Goal: Information Seeking & Learning: Learn about a topic

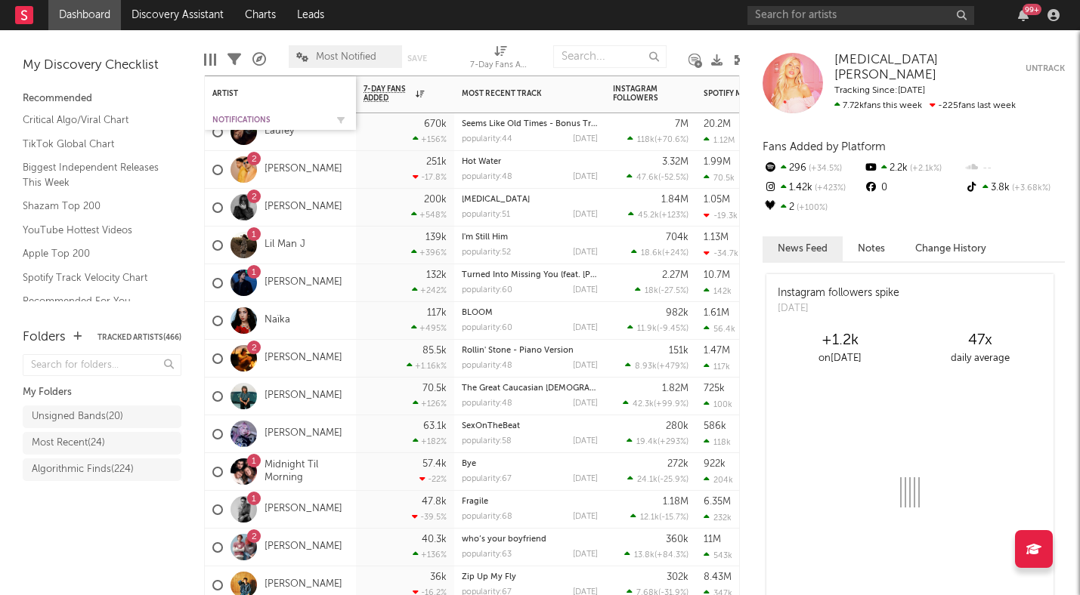
click at [227, 116] on div "Notifications" at bounding box center [268, 120] width 113 height 9
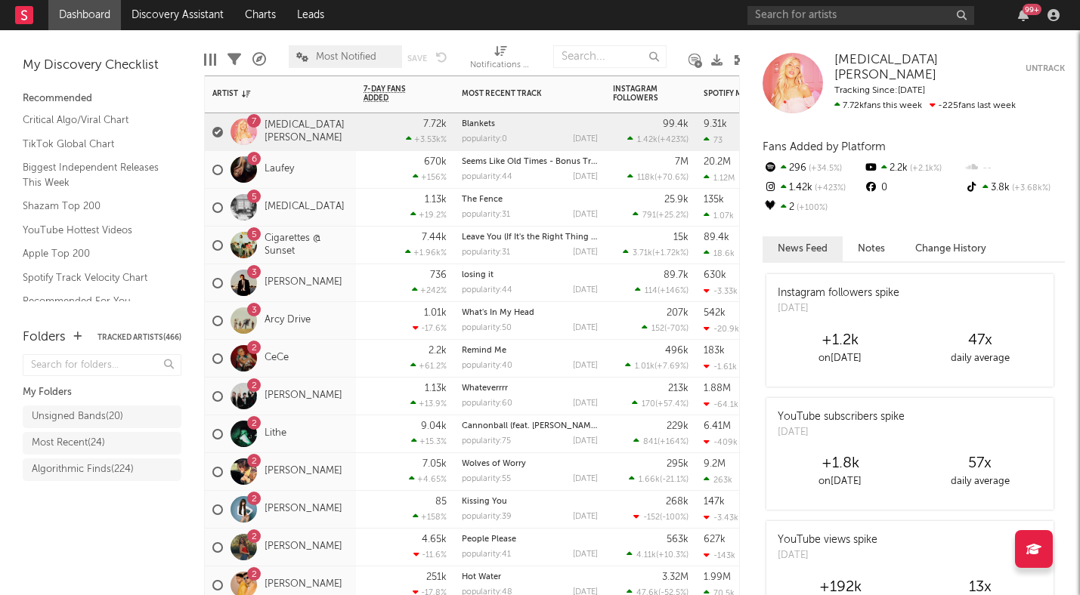
click at [340, 220] on div "5 [MEDICAL_DATA]" at bounding box center [280, 208] width 151 height 38
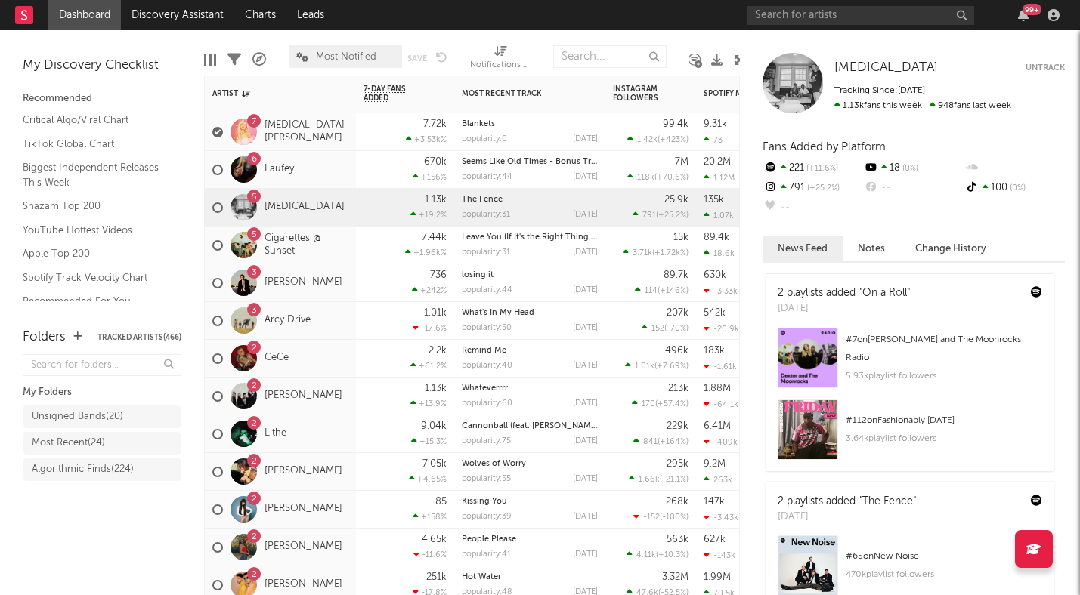
click at [339, 259] on div "5 Cigarettes @ Sunset" at bounding box center [280, 246] width 136 height 44
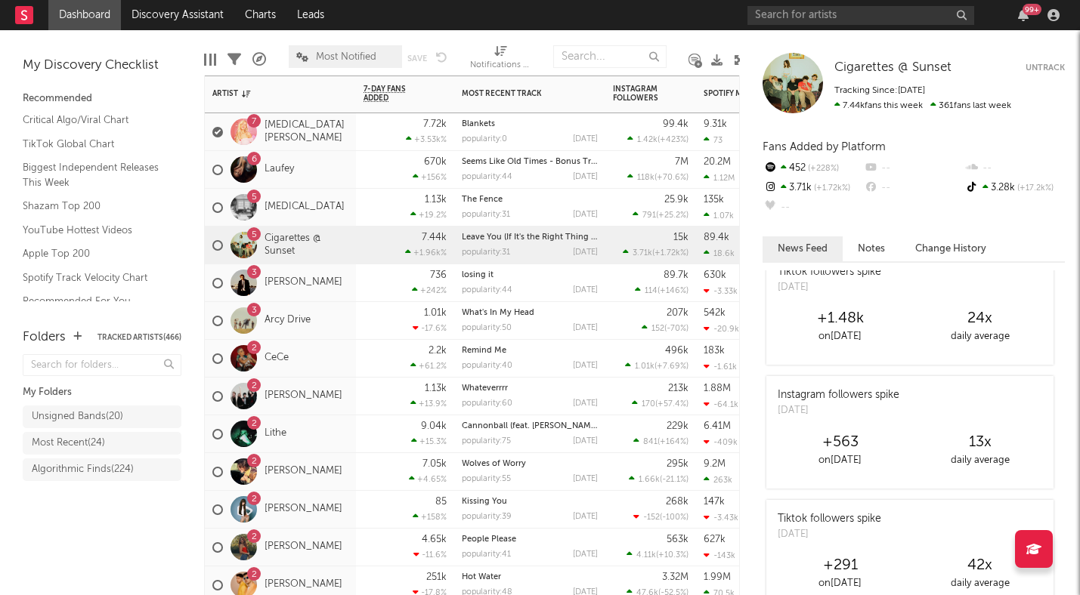
scroll to position [395, 0]
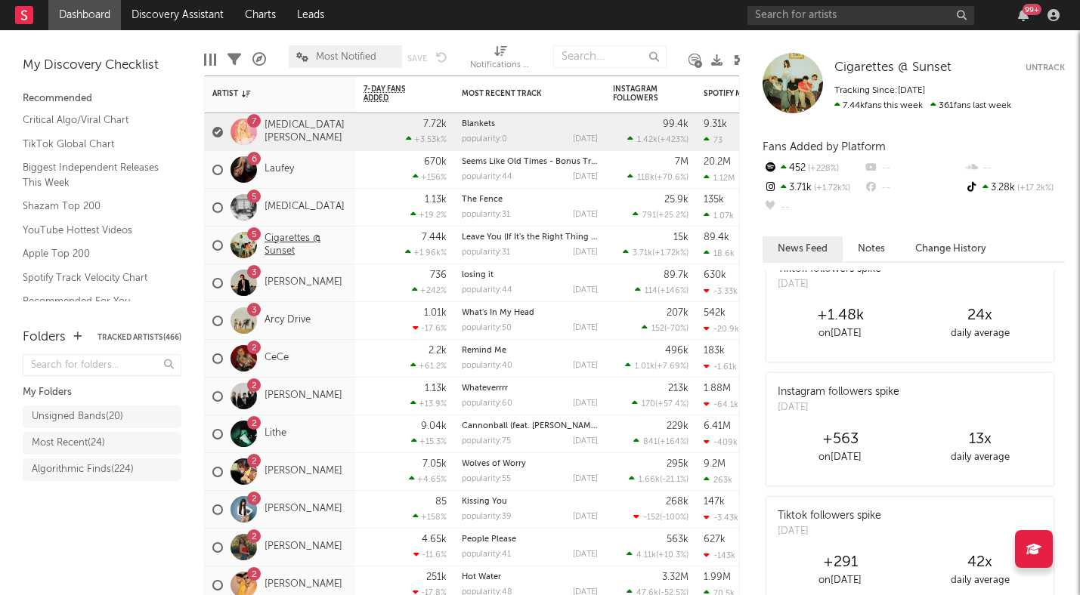
click at [293, 240] on link "Cigarettes @ Sunset" at bounding box center [306, 246] width 84 height 26
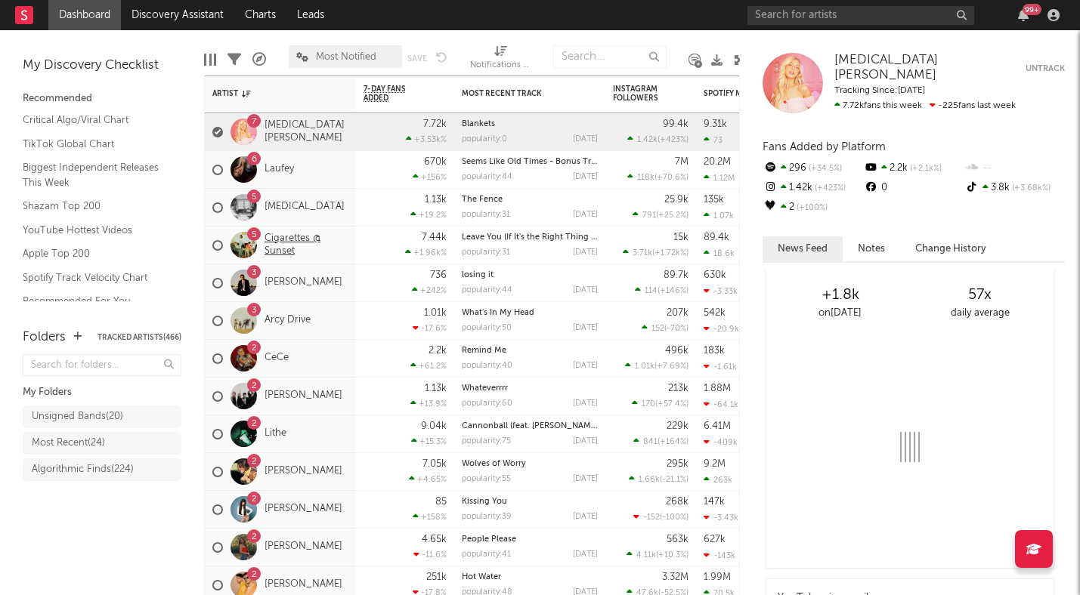
scroll to position [0, 0]
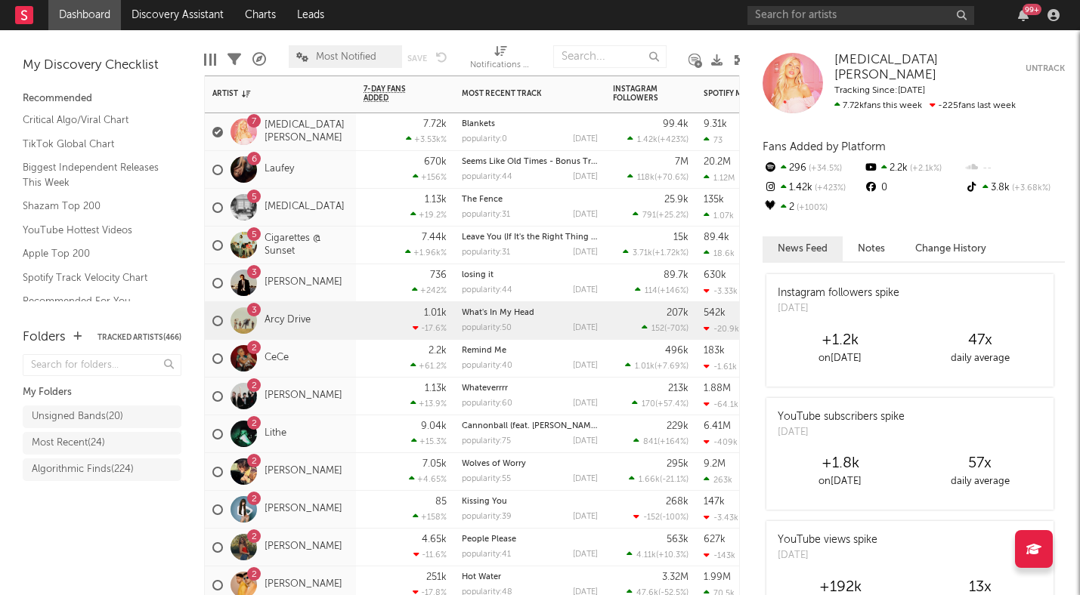
click at [345, 337] on div "[STREET_ADDRESS]" at bounding box center [280, 321] width 151 height 38
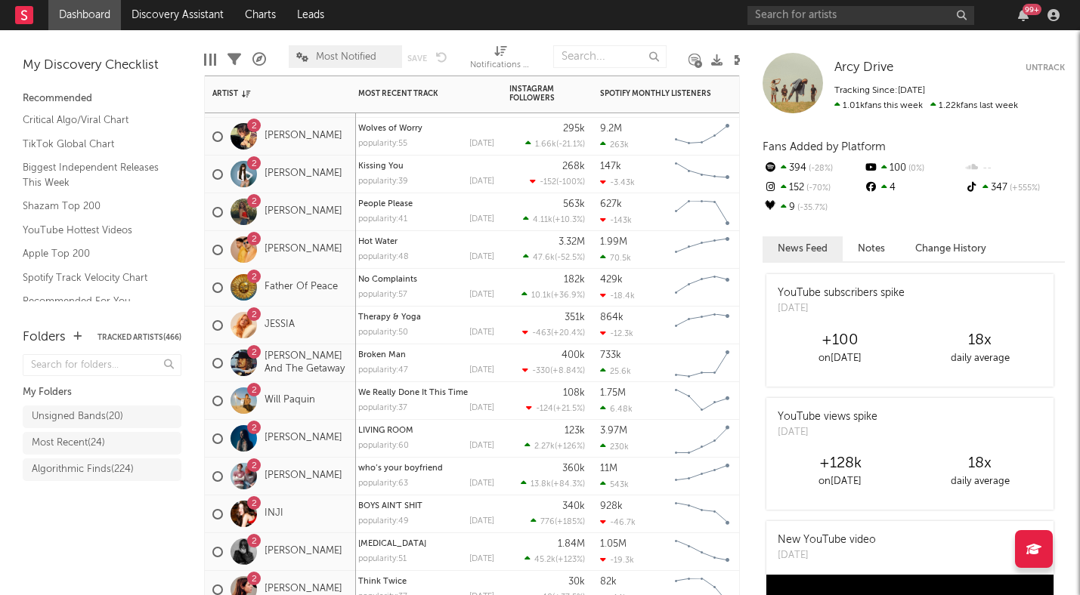
click at [344, 452] on div "2 [PERSON_NAME]" at bounding box center [280, 439] width 151 height 38
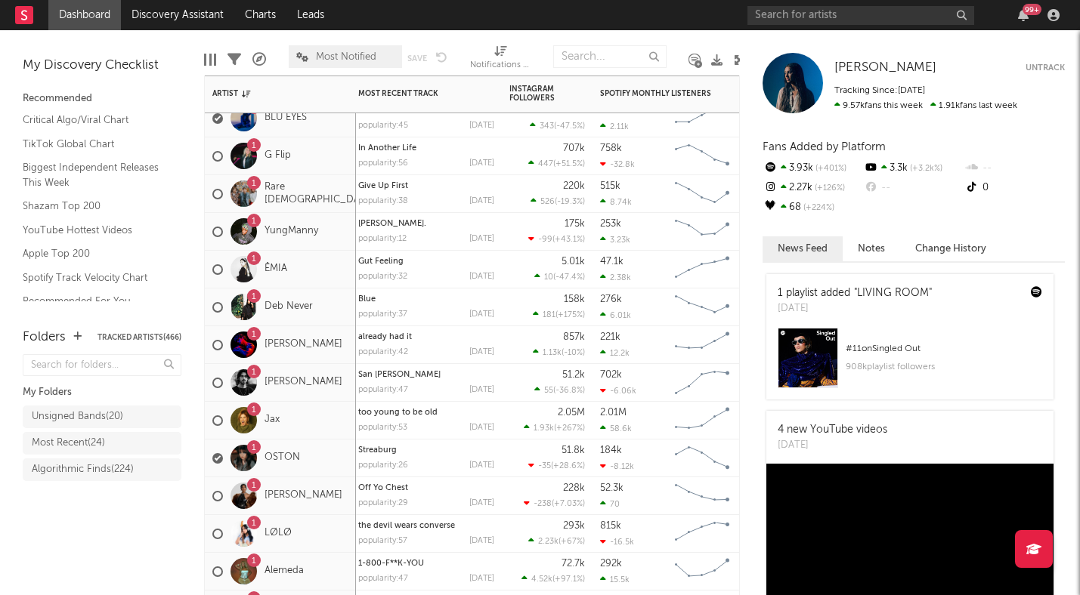
click at [332, 437] on div "1 Jax" at bounding box center [280, 421] width 151 height 38
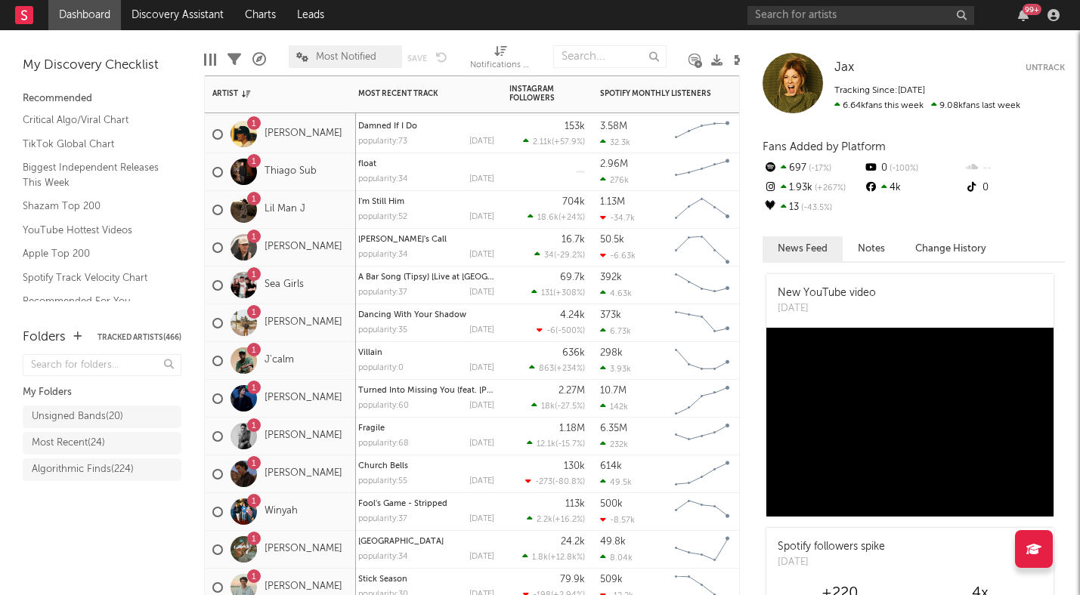
click at [342, 452] on div "1 [PERSON_NAME]" at bounding box center [277, 437] width 130 height 44
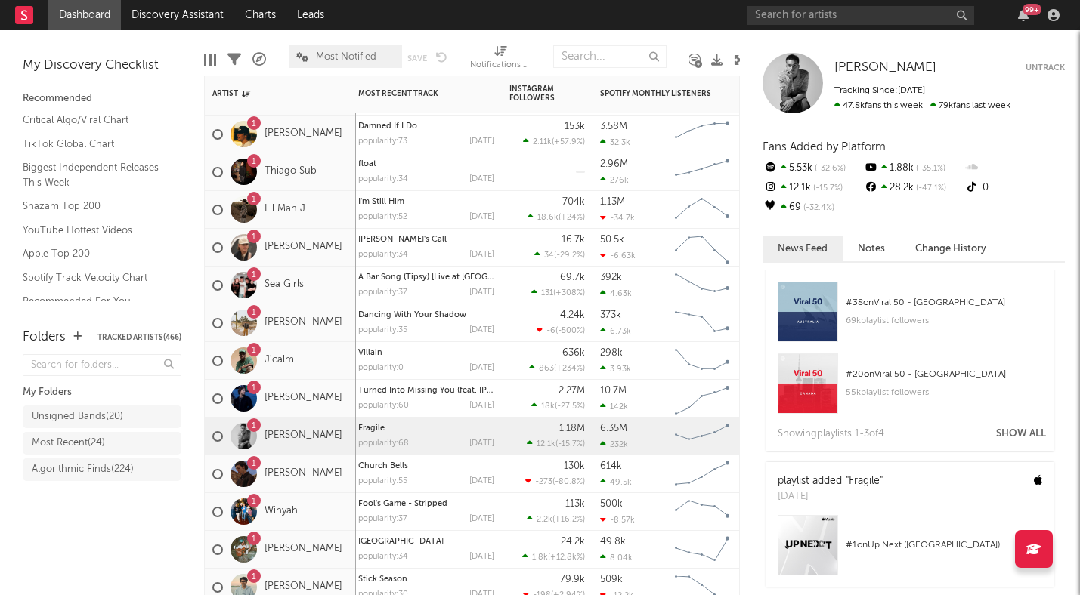
scroll to position [123, 0]
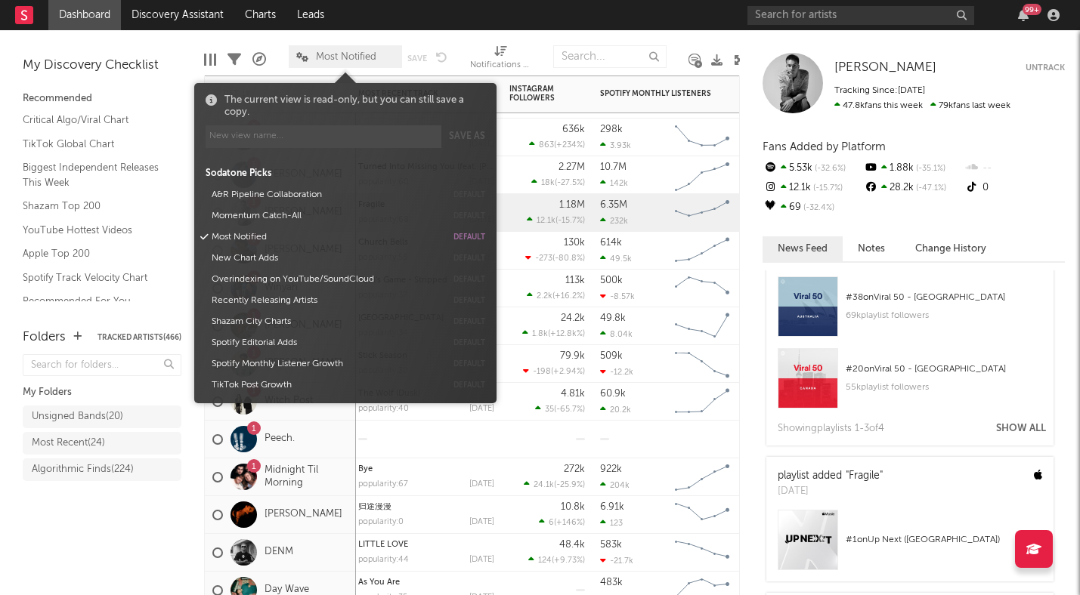
click at [352, 57] on span "Most Notified" at bounding box center [346, 57] width 60 height 10
click at [295, 216] on button "Momentum Catch-All" at bounding box center [326, 216] width 240 height 21
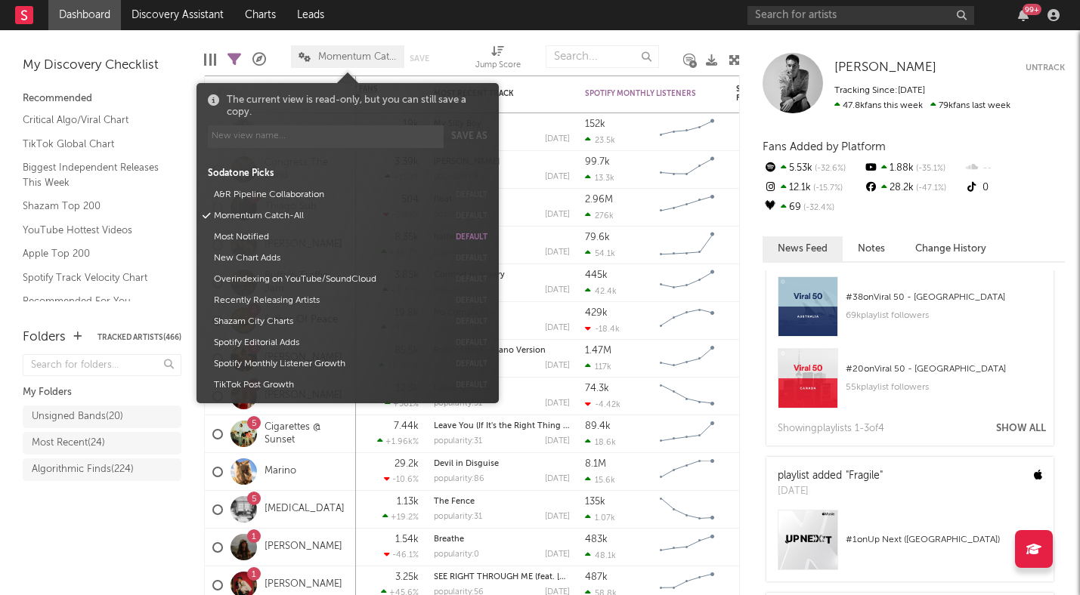
click at [95, 530] on div "Folders Tracked Artists ( 466 ) My Folders Unsigned Bands ( 20 ) Most Recent ( …" at bounding box center [102, 454] width 204 height 283
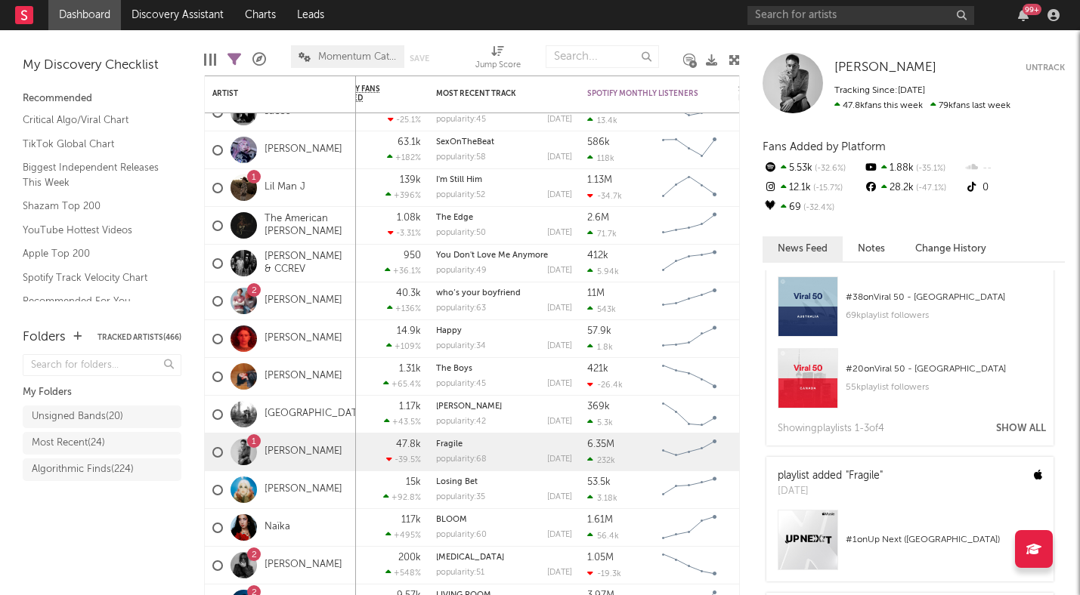
click at [292, 453] on link "[PERSON_NAME]" at bounding box center [303, 452] width 78 height 13
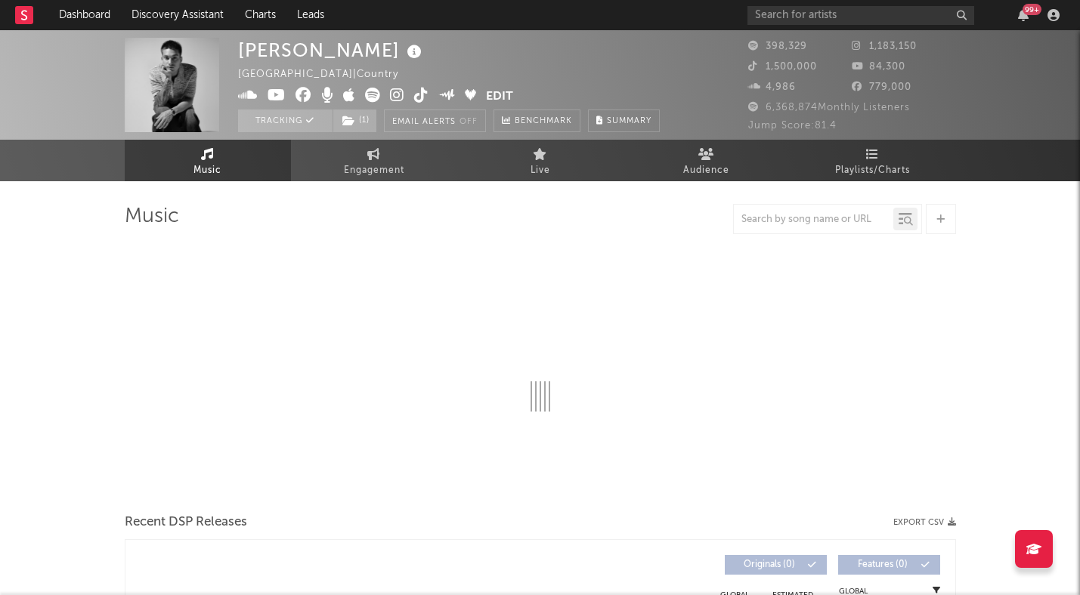
select select "6m"
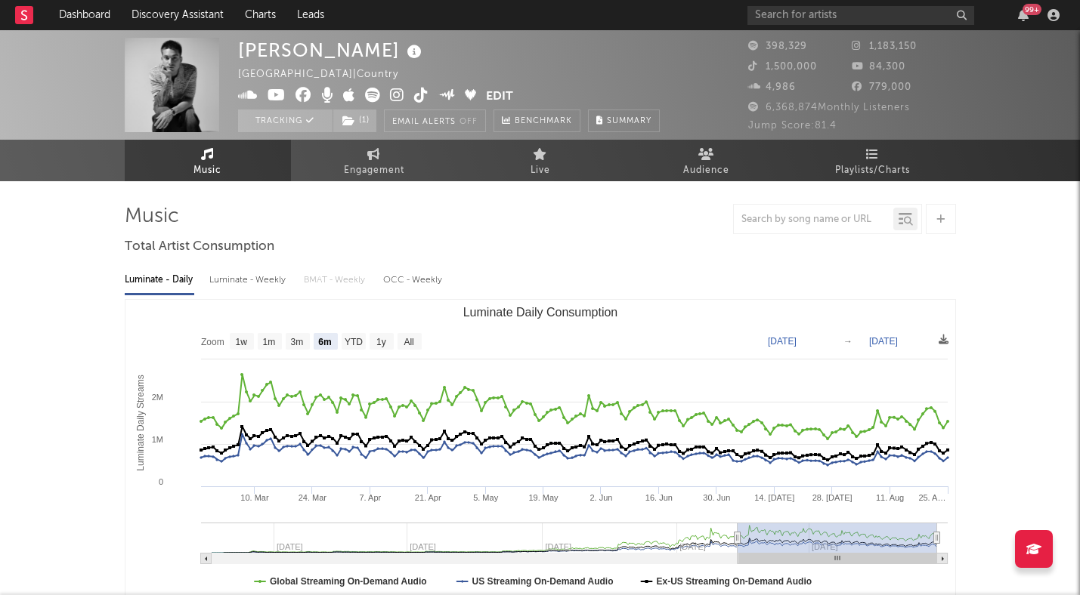
click at [226, 284] on div "Luminate - Weekly" at bounding box center [248, 281] width 79 height 26
select select "6m"
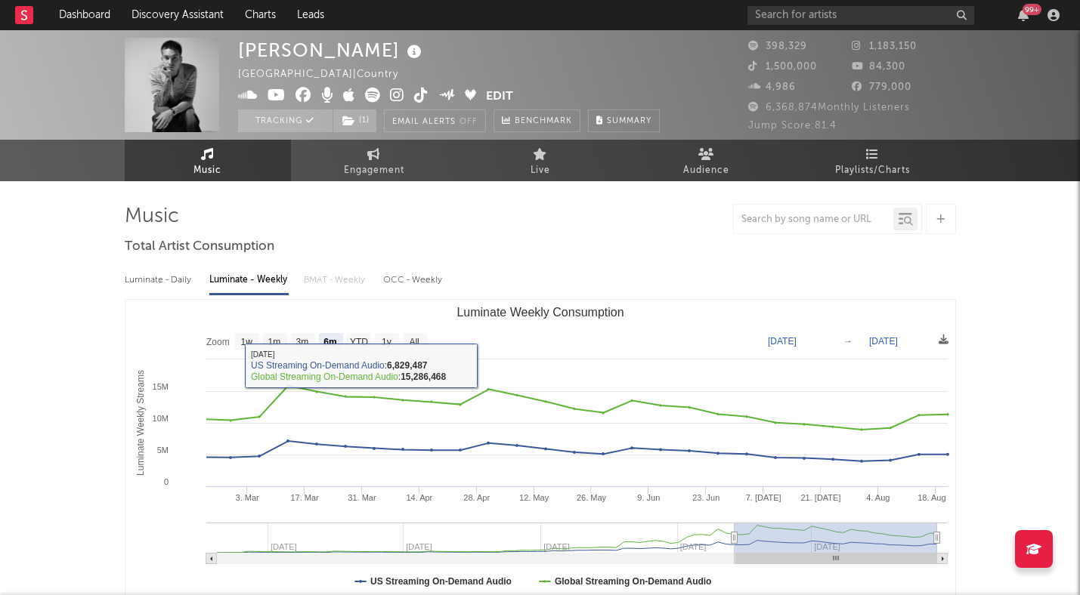
click at [151, 282] on div "Luminate - Daily" at bounding box center [160, 281] width 70 height 26
select select "6m"
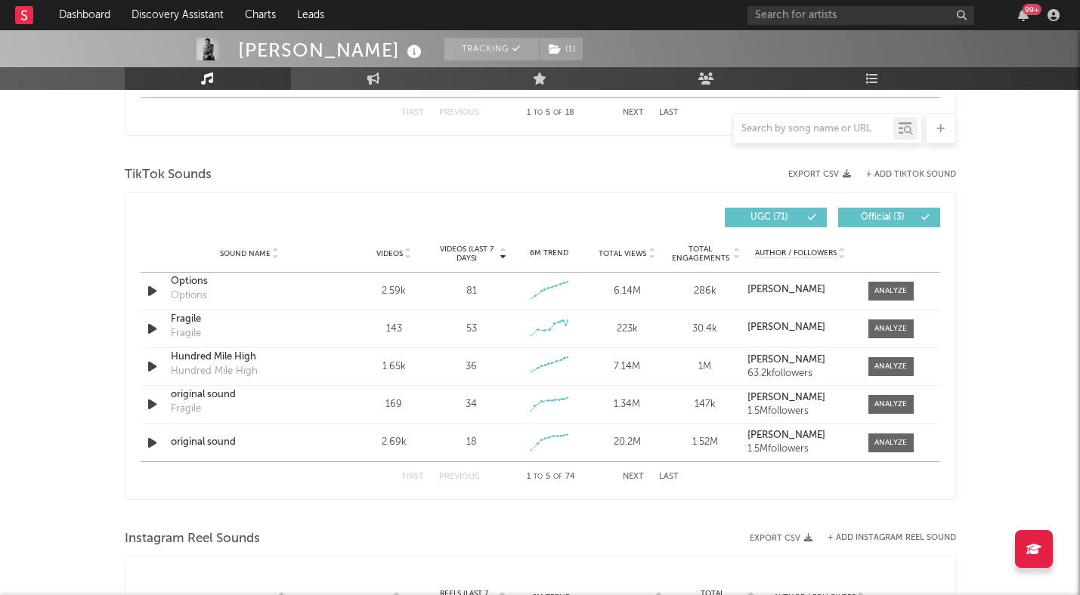
scroll to position [963, 0]
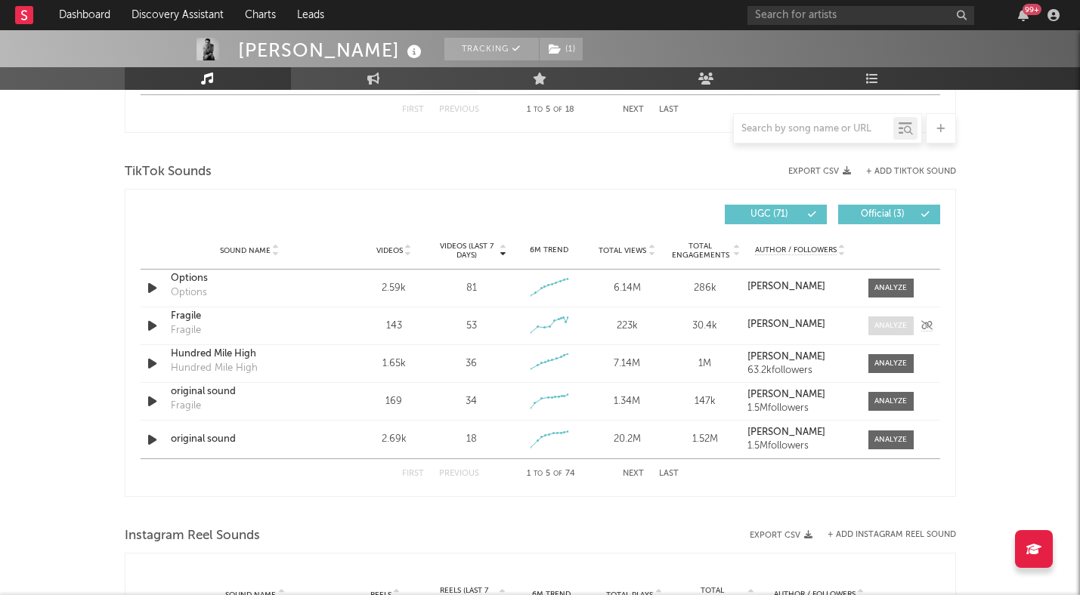
click at [893, 331] on div at bounding box center [890, 325] width 32 height 11
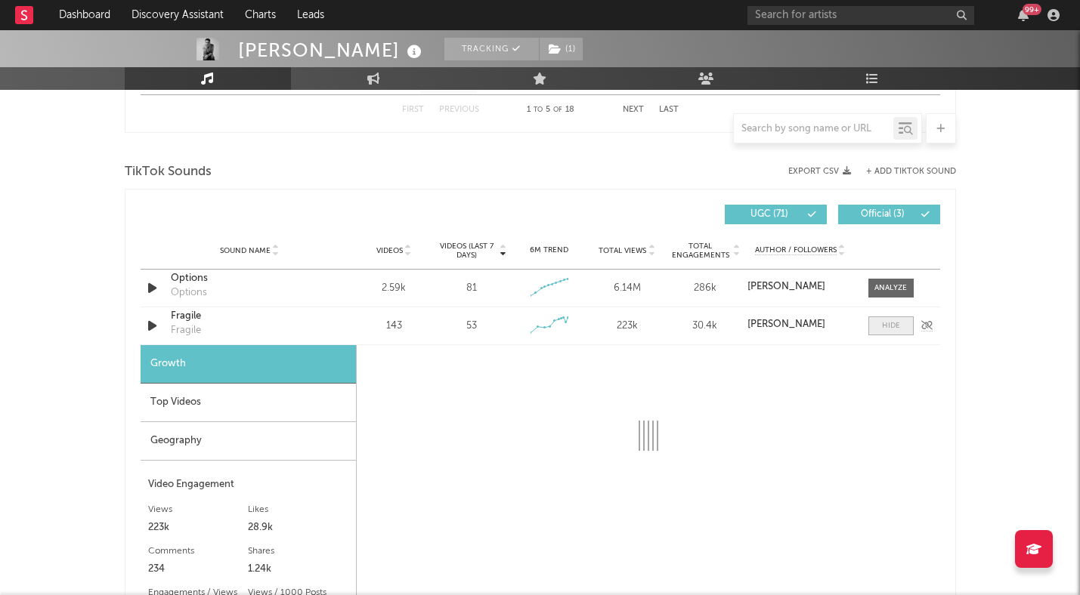
select select "1w"
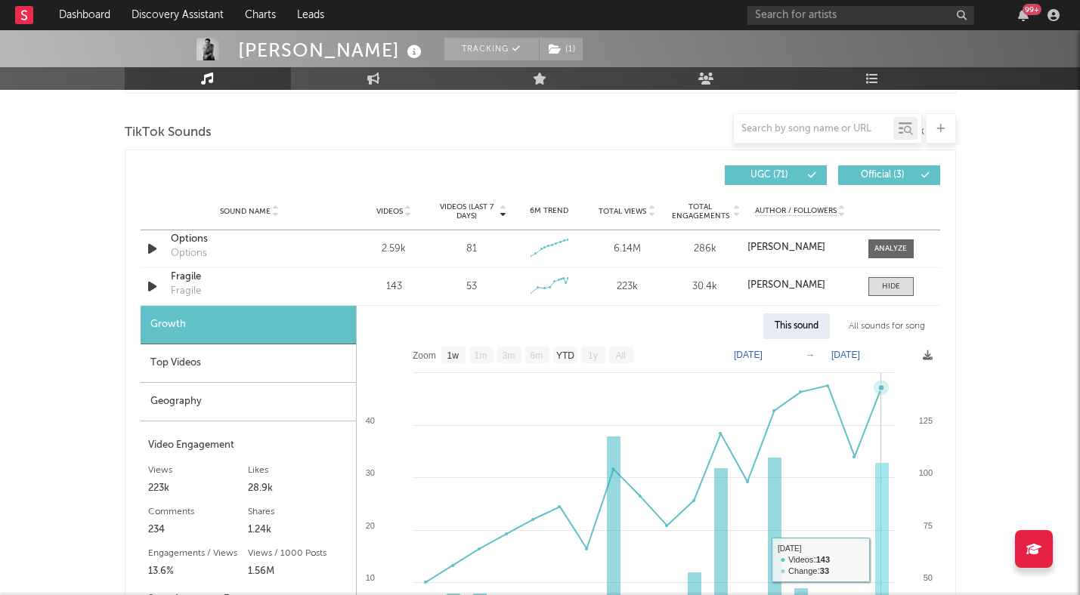
scroll to position [972, 0]
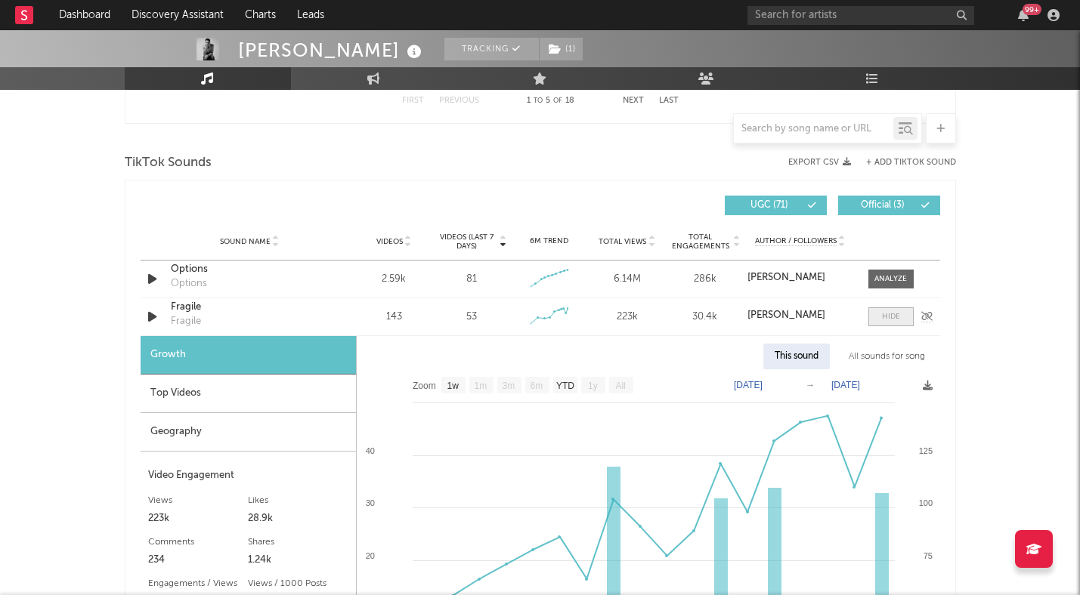
click at [883, 315] on div at bounding box center [891, 316] width 18 height 11
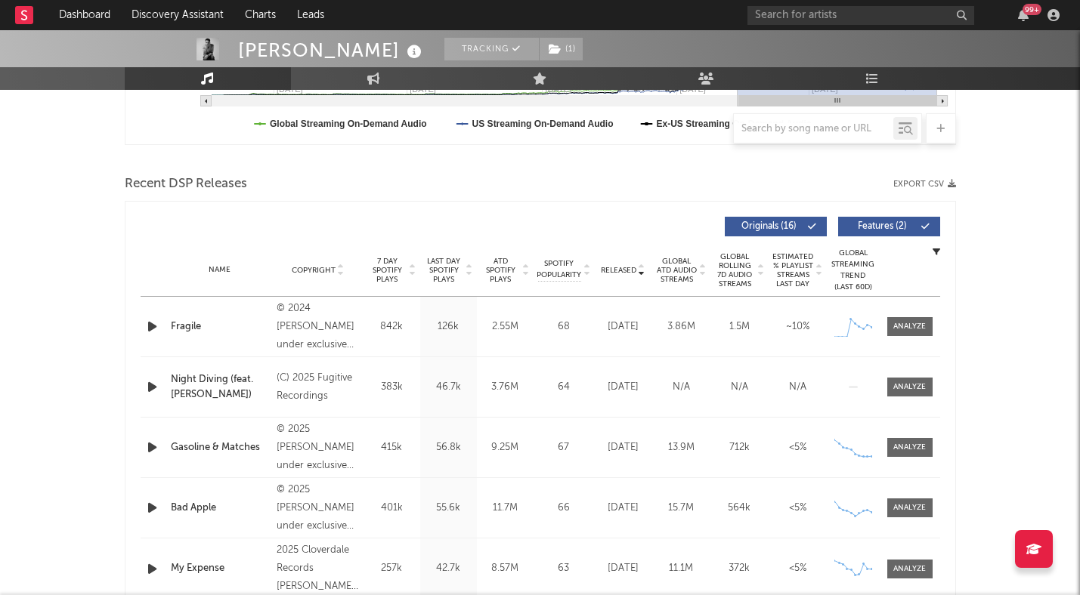
scroll to position [456, 0]
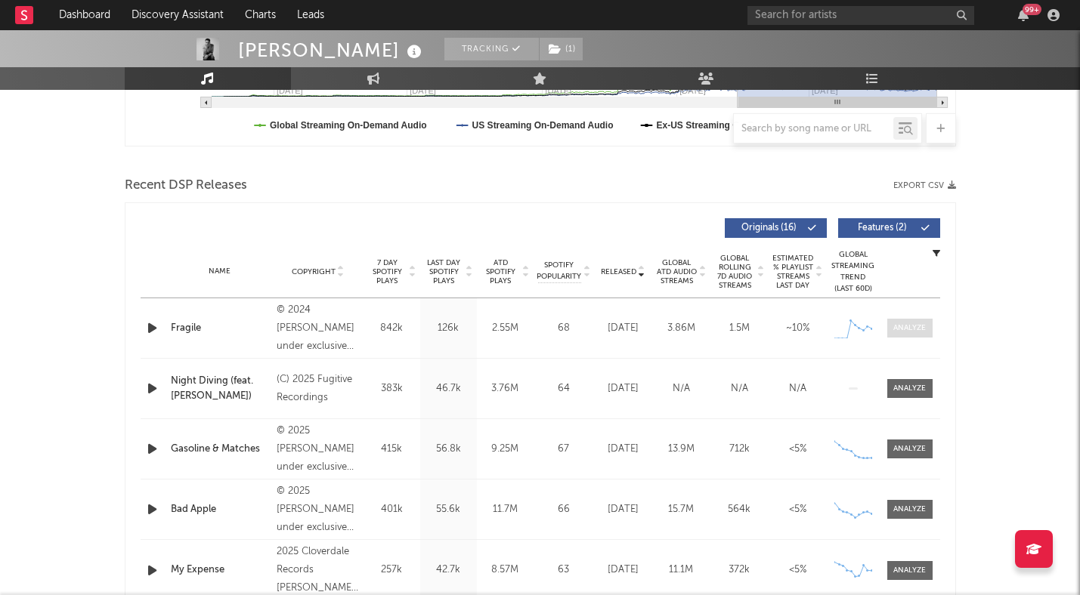
click at [895, 324] on div at bounding box center [909, 328] width 32 height 11
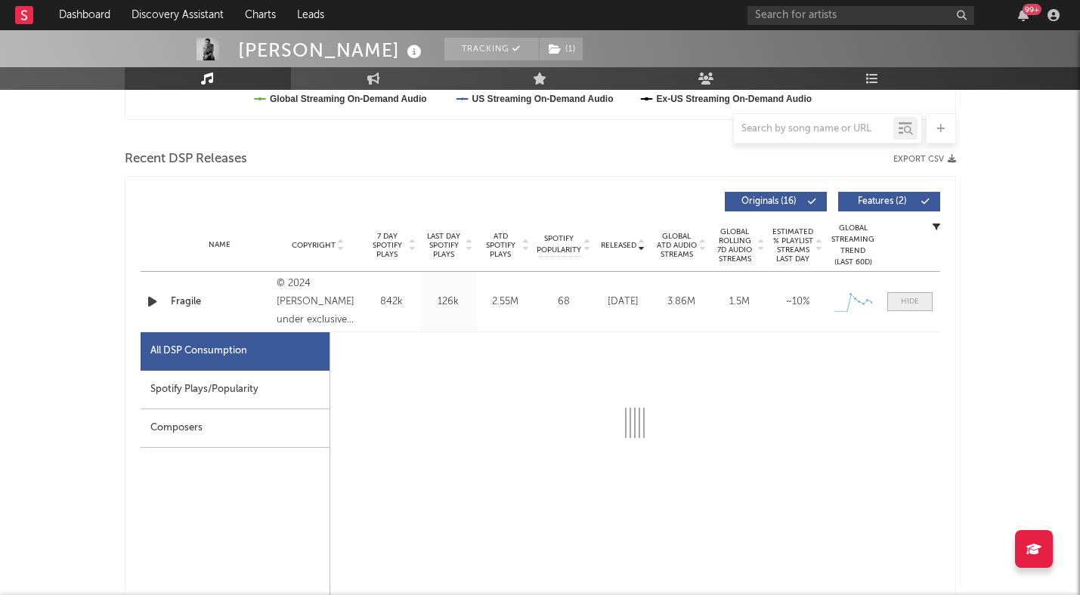
select select "1w"
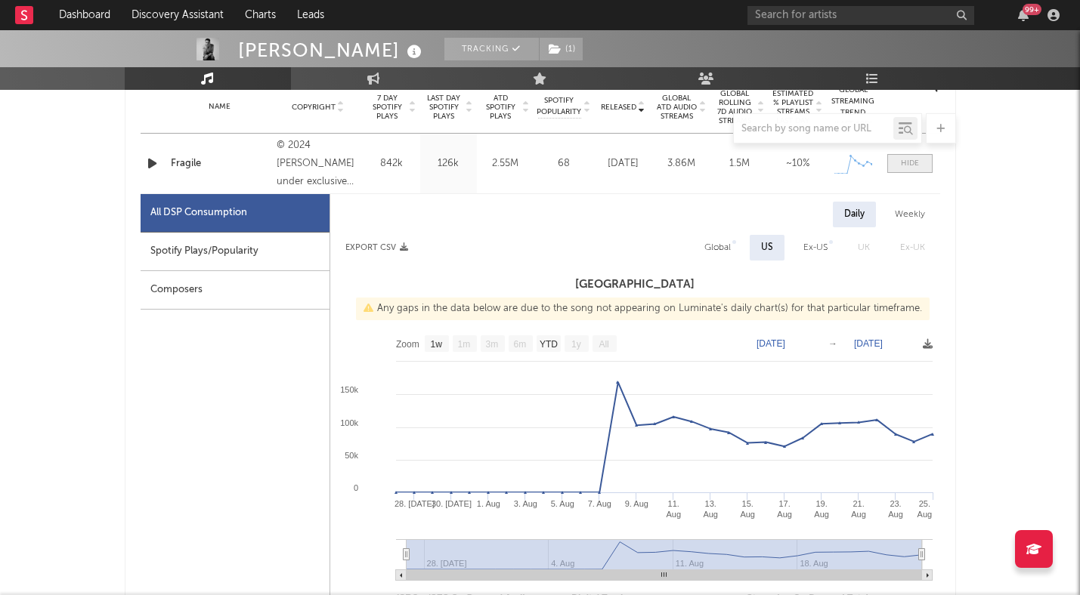
scroll to position [624, 0]
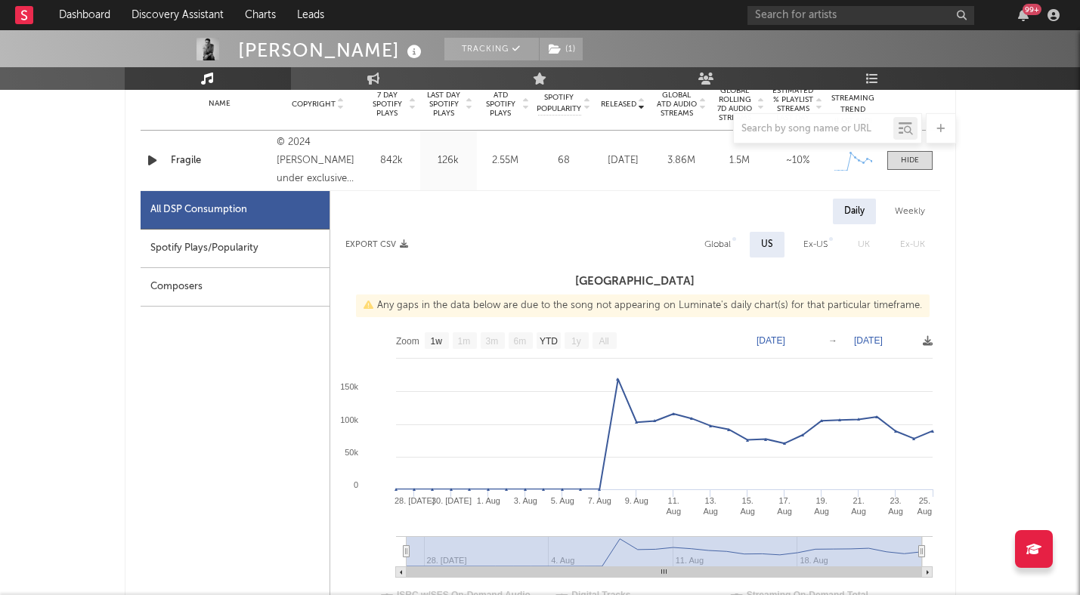
click at [246, 247] on div "Spotify Plays/Popularity" at bounding box center [235, 249] width 189 height 39
select select "1w"
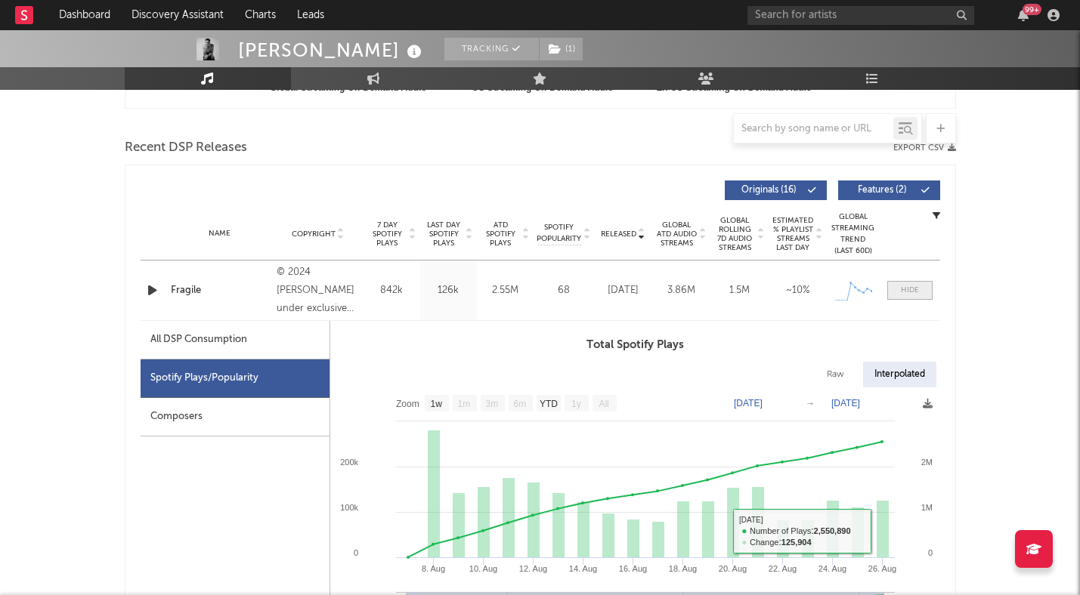
scroll to position [484, 0]
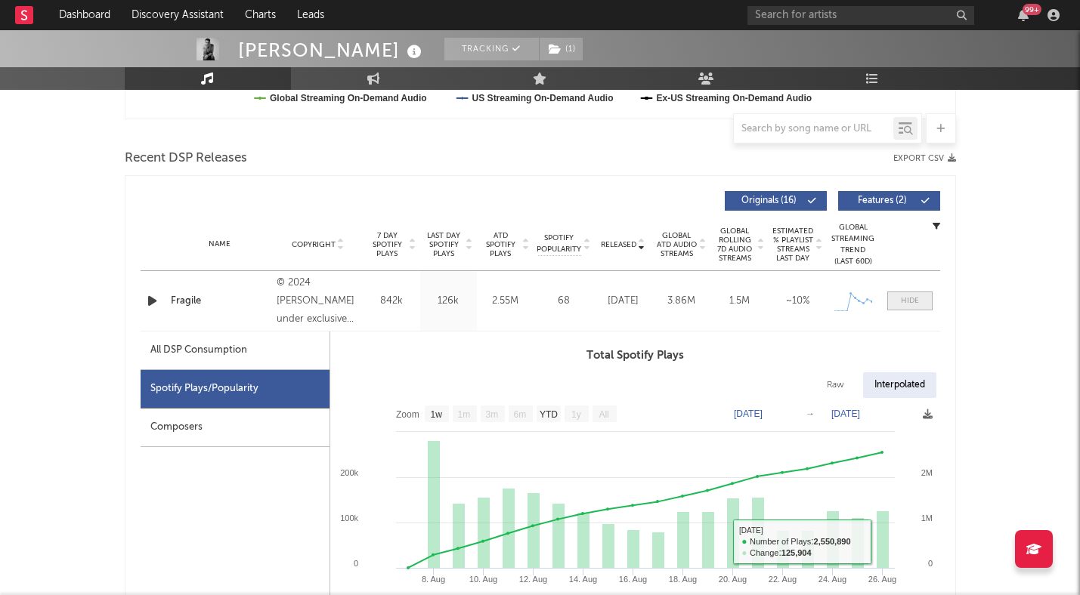
click at [912, 300] on div at bounding box center [910, 300] width 18 height 11
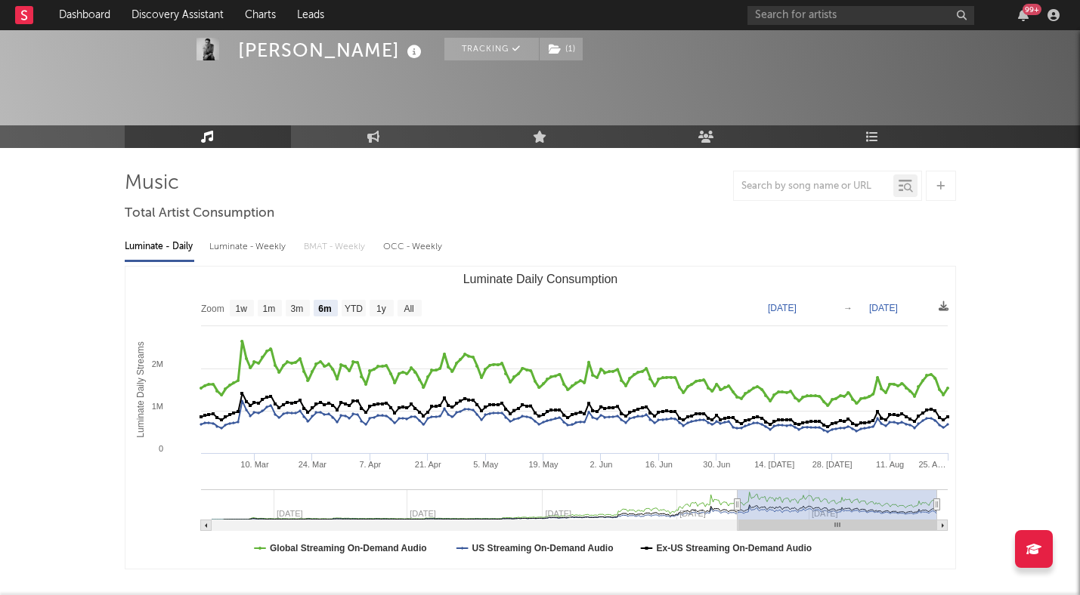
scroll to position [0, 0]
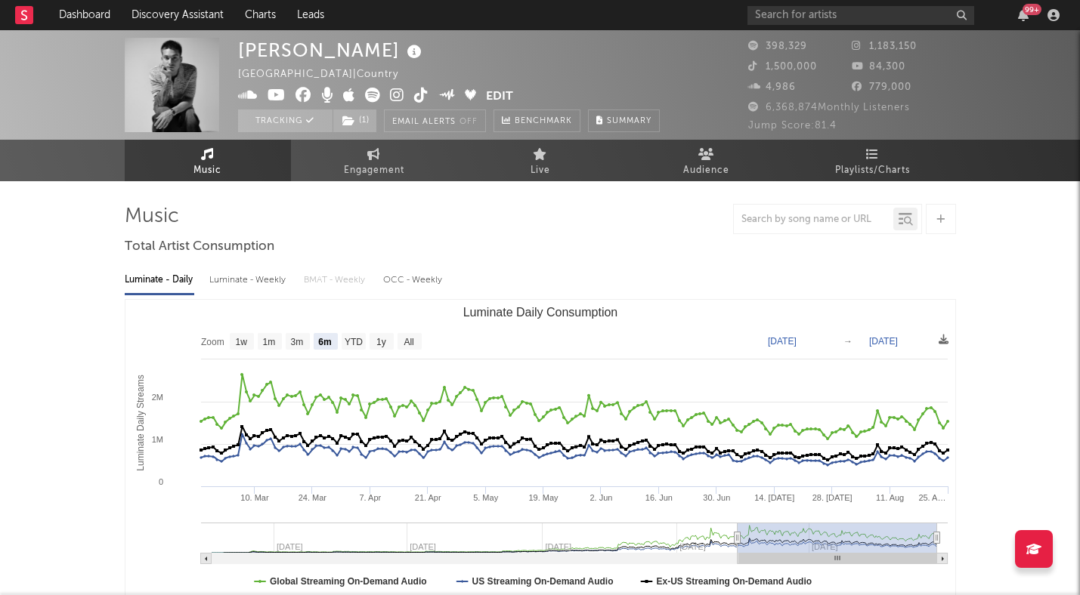
click at [261, 283] on div "Luminate - Weekly" at bounding box center [248, 281] width 79 height 26
select select "6m"
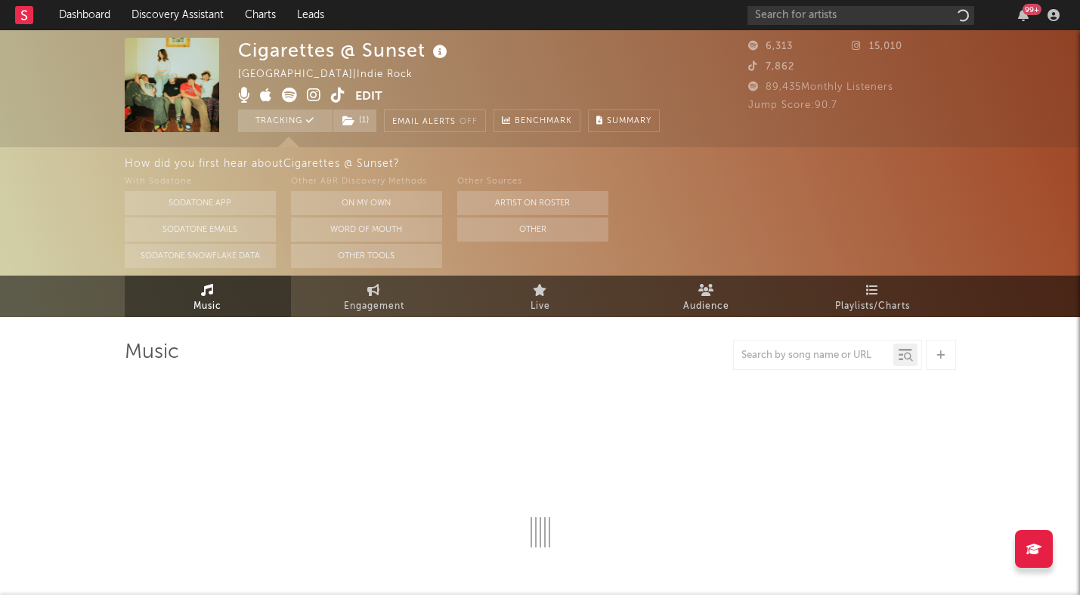
select select "1w"
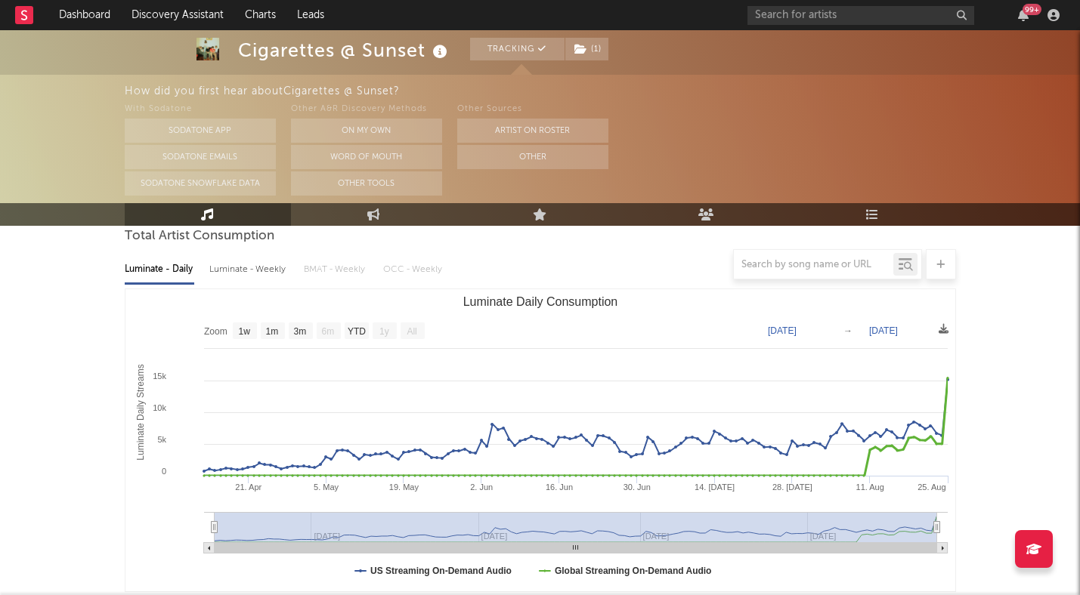
scroll to position [143, 0]
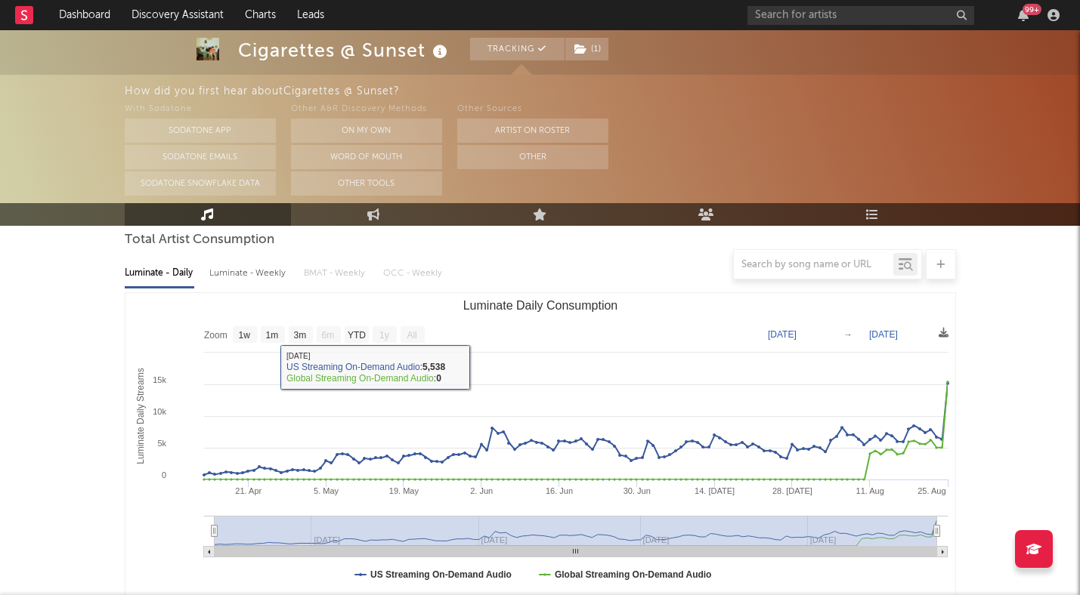
click at [274, 280] on div "Luminate - Weekly" at bounding box center [248, 274] width 79 height 26
select select "6m"
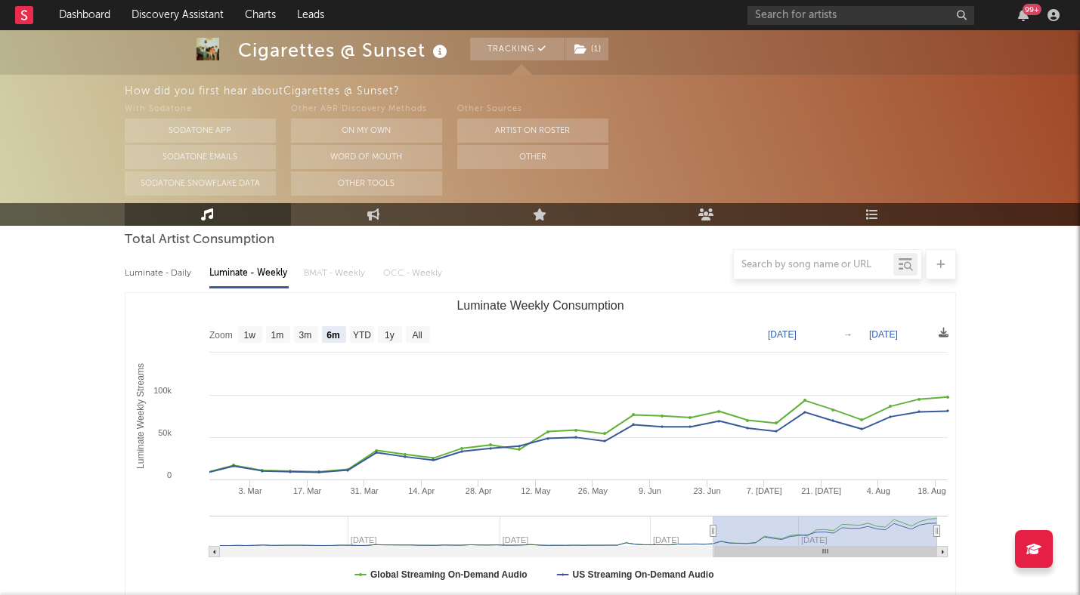
click at [174, 274] on div at bounding box center [540, 264] width 831 height 30
click at [147, 277] on div at bounding box center [540, 264] width 831 height 30
click at [147, 283] on div "Luminate - Daily" at bounding box center [160, 274] width 70 height 26
select select "1w"
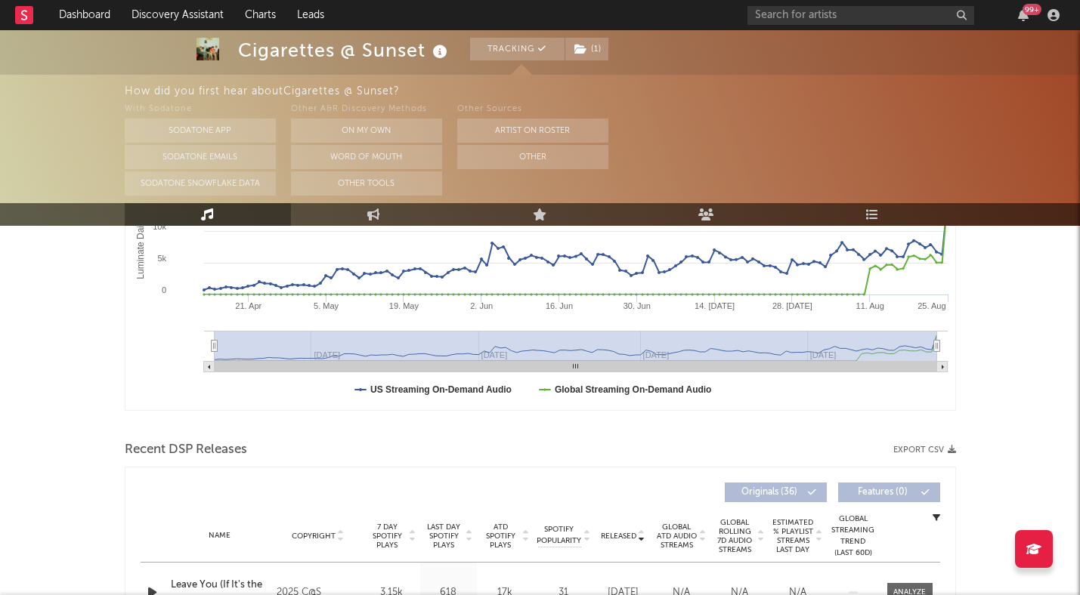
scroll to position [0, 0]
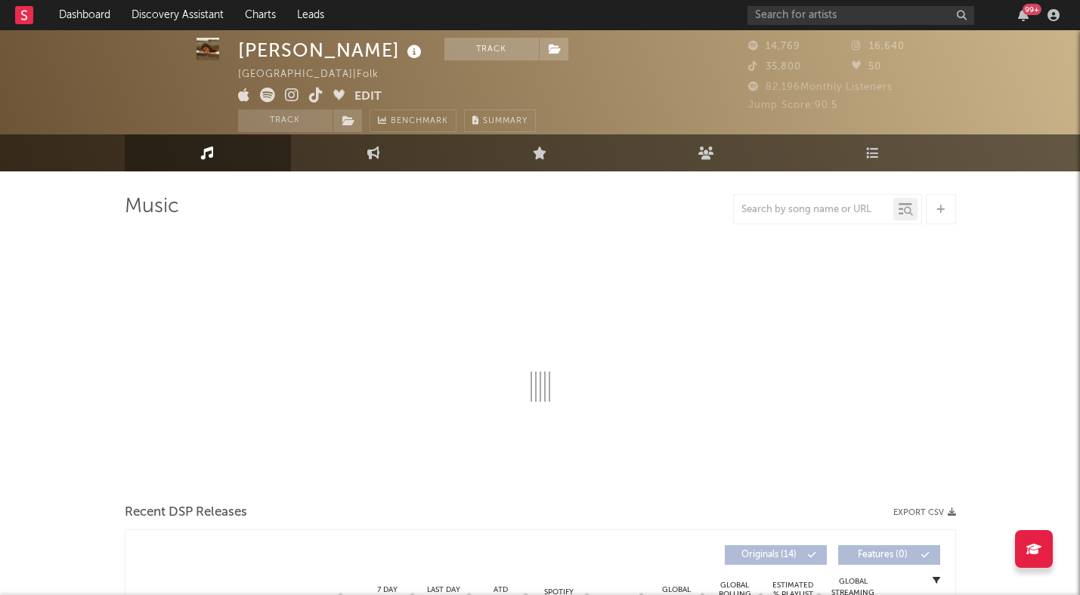
scroll to position [13, 0]
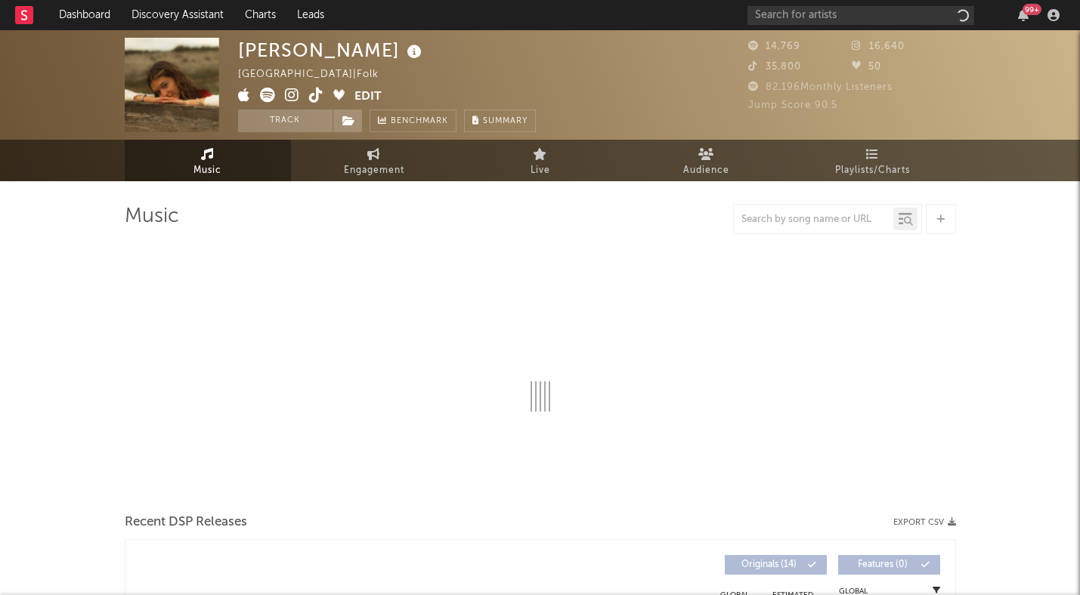
select select "6m"
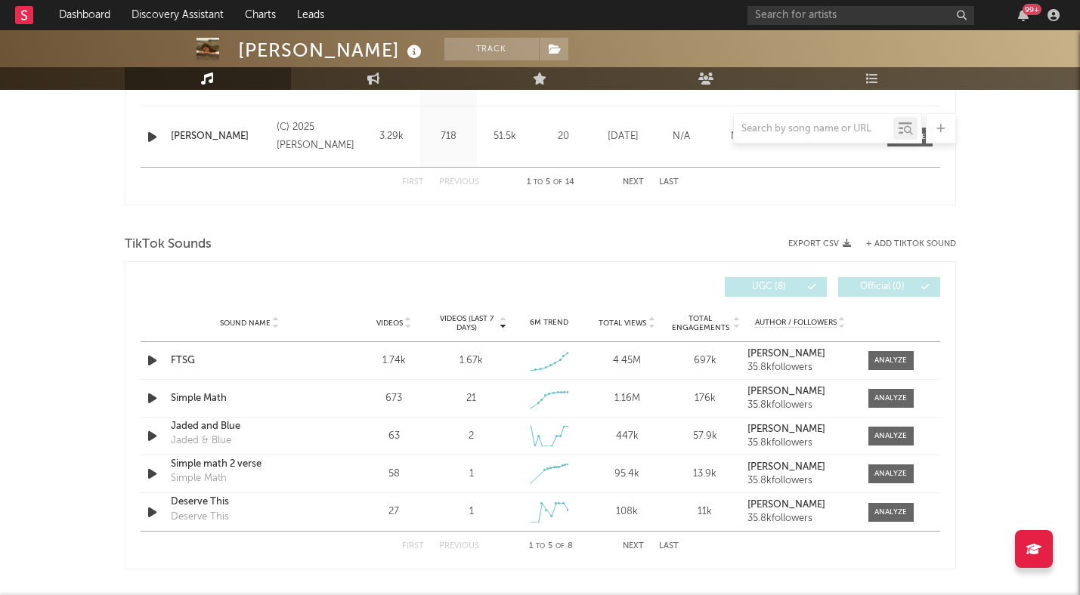
scroll to position [902, 0]
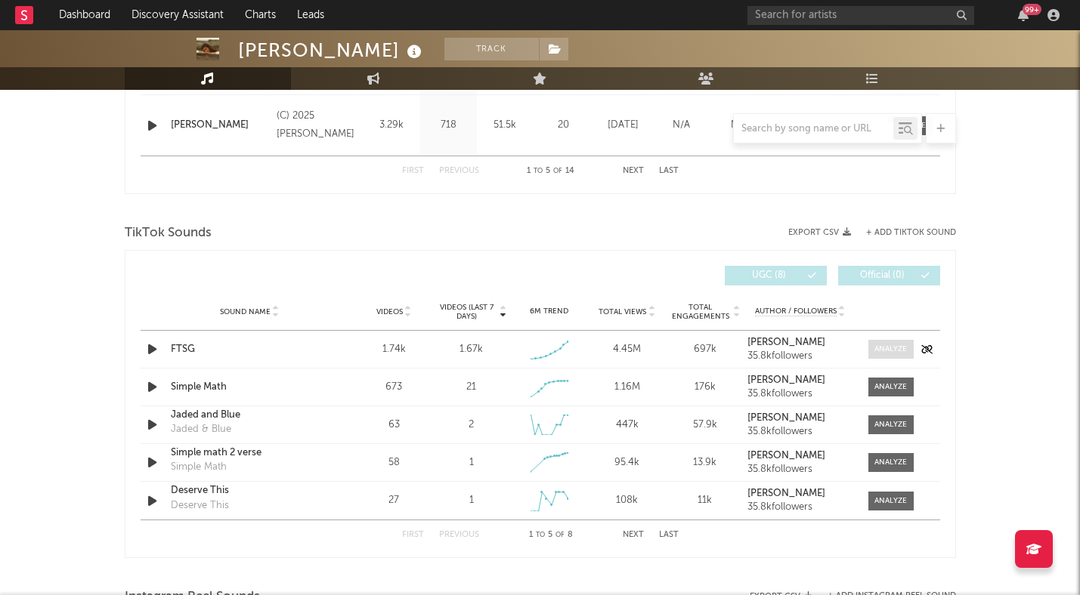
click at [887, 345] on div at bounding box center [890, 349] width 32 height 11
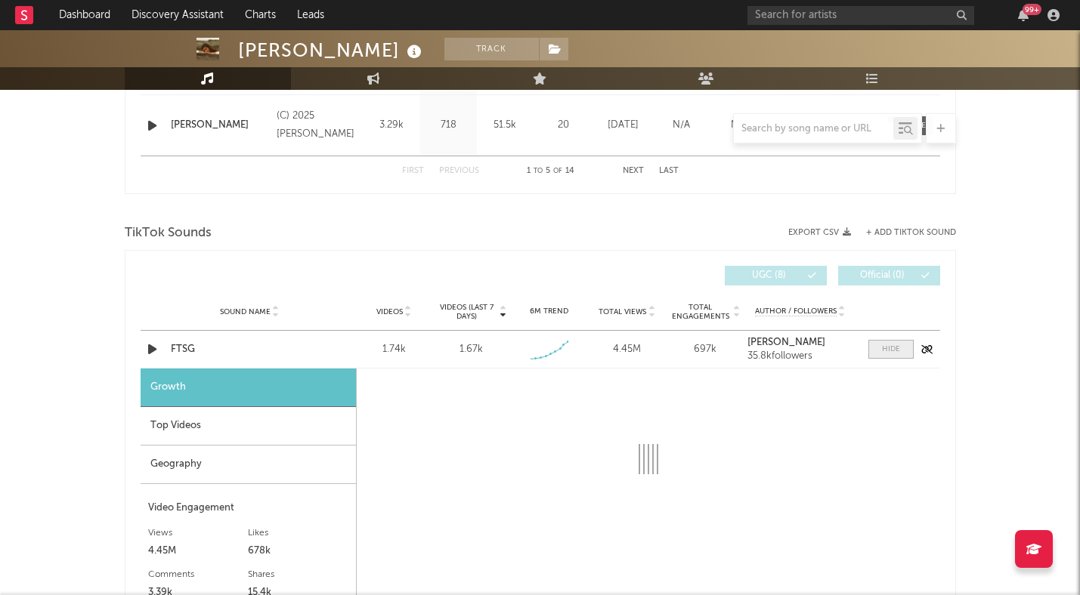
select select "1w"
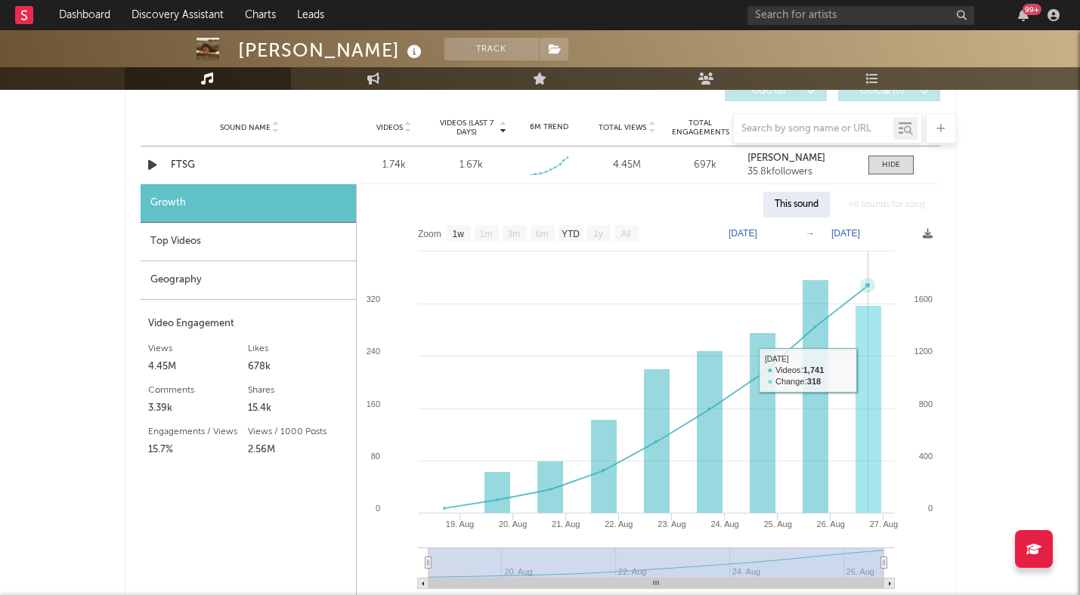
scroll to position [1078, 0]
